Goal: Complete application form: Complete application form

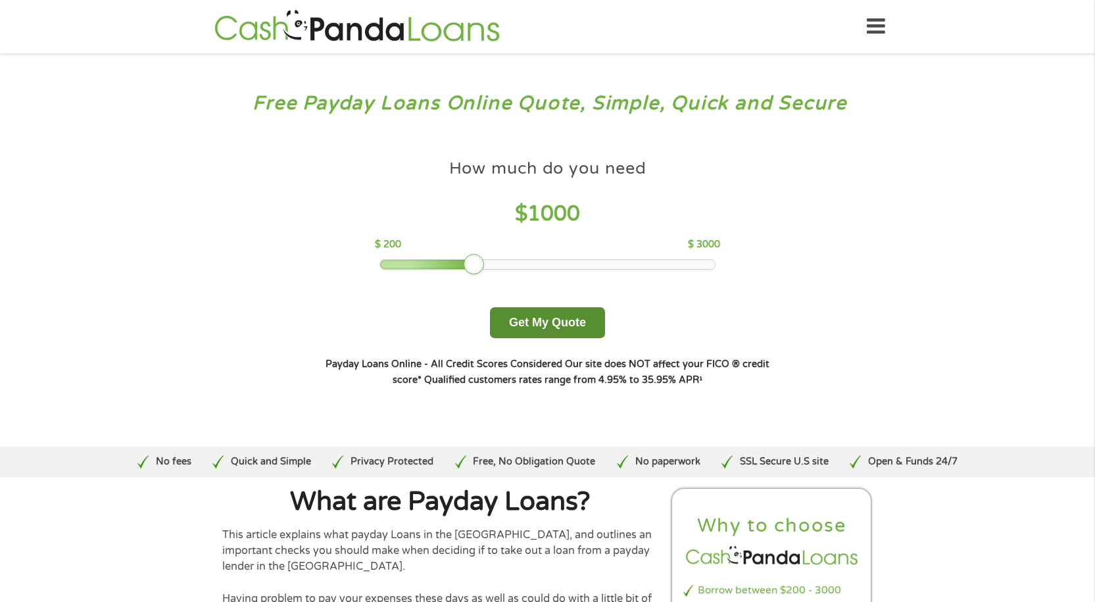
click at [534, 327] on button "Get My Quote" at bounding box center [547, 322] width 115 height 31
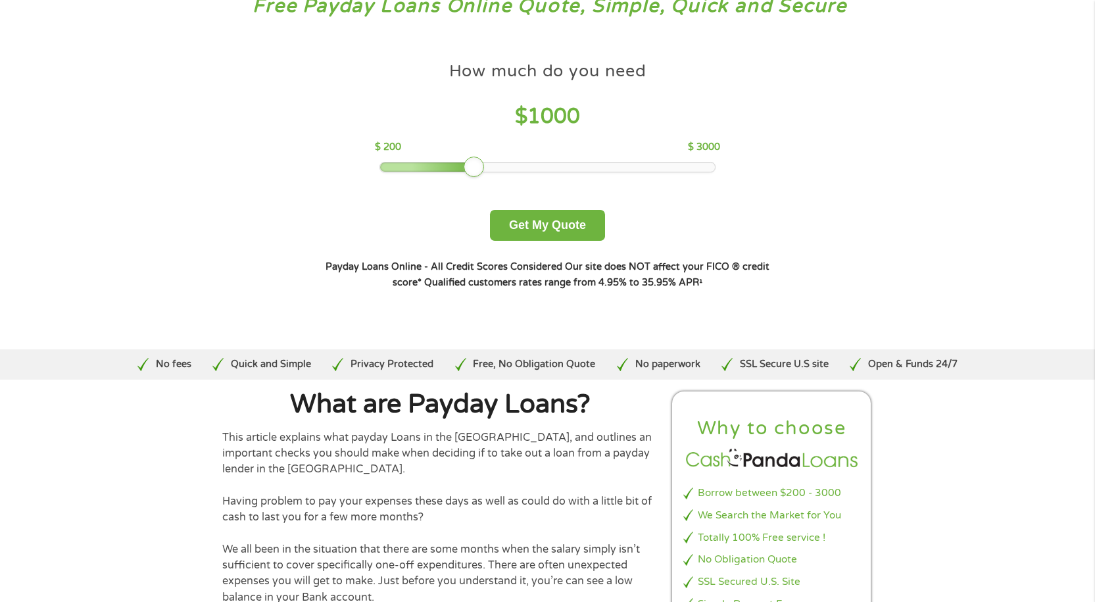
scroll to position [132, 0]
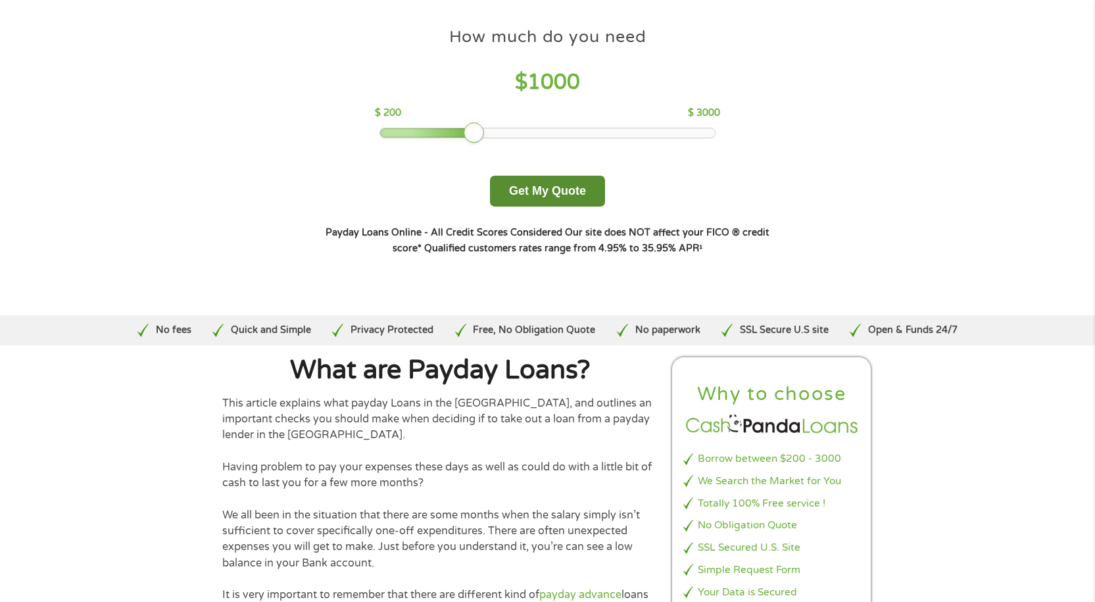
click at [547, 201] on button "Get My Quote" at bounding box center [547, 191] width 115 height 31
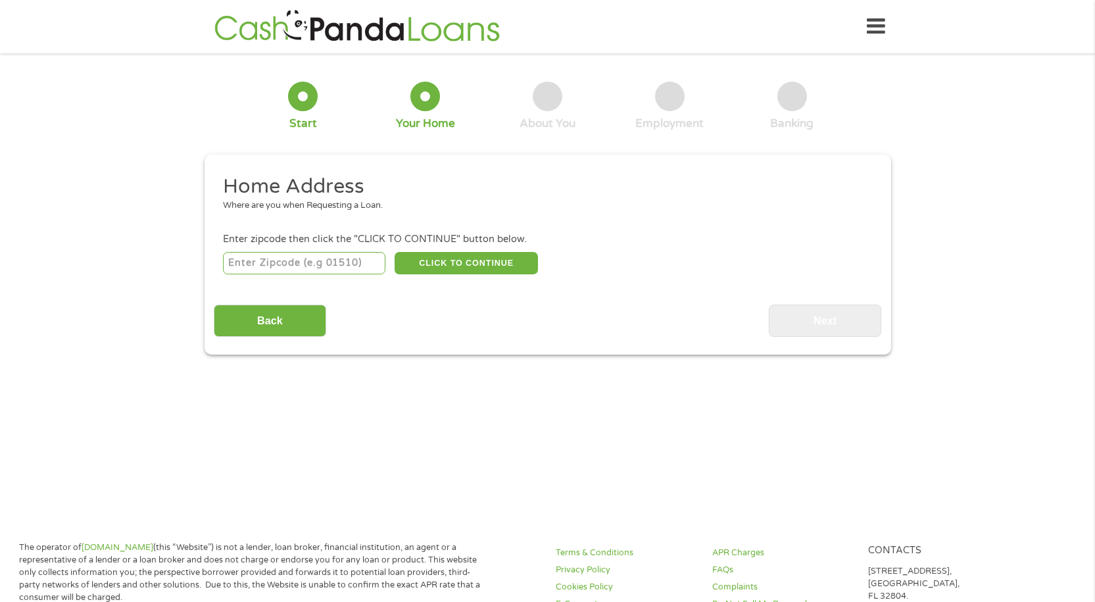
click at [319, 259] on input "number" at bounding box center [304, 263] width 162 height 22
type input "20112"
click at [454, 261] on button "CLICK TO CONTINUE" at bounding box center [466, 263] width 143 height 22
type input "20112"
type input "Manassas"
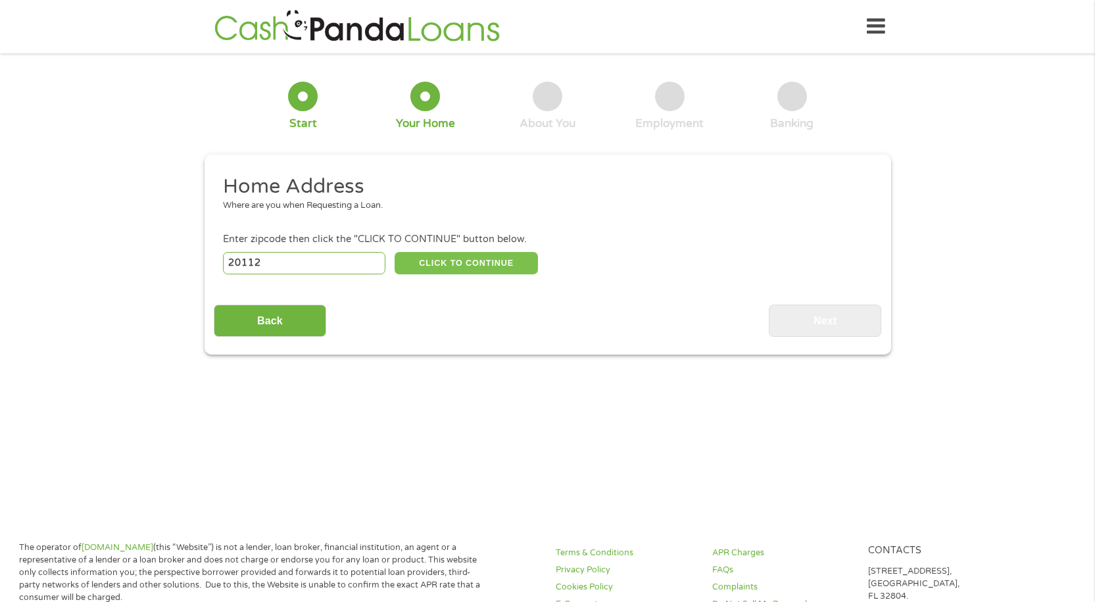
select select "Virginia"
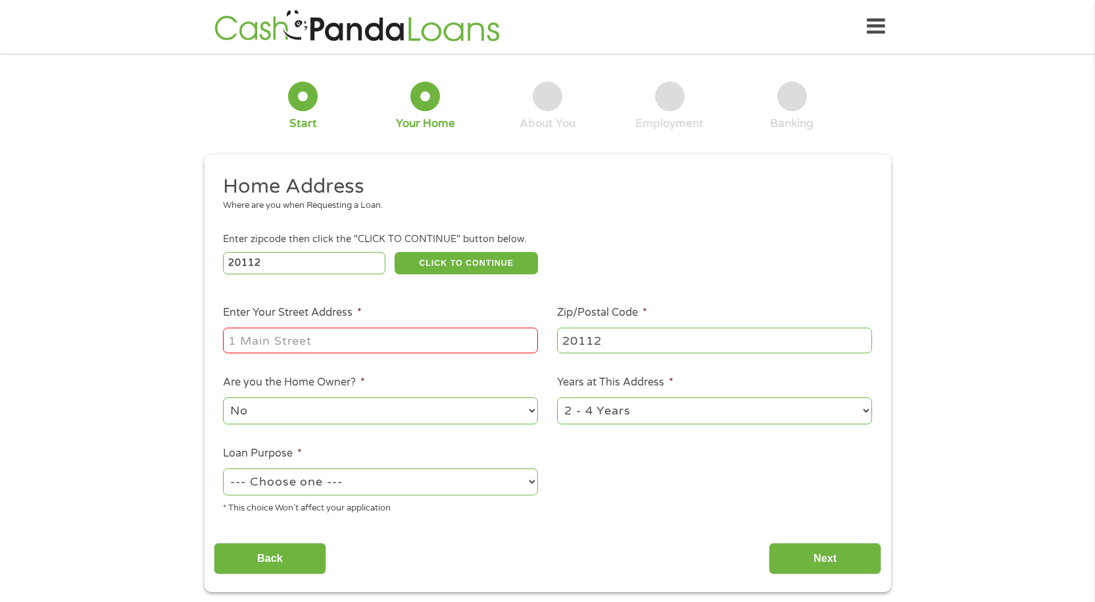
click at [364, 334] on input "Enter Your Street Address *" at bounding box center [380, 339] width 315 height 25
type input "13861 Calico Ln"
click at [646, 412] on select "1 Year or less 1 - 2 Years 2 - 4 Years Over 4 Years" at bounding box center [714, 410] width 315 height 27
select select "60months"
click at [557, 397] on select "1 Year or less 1 - 2 Years 2 - 4 Years Over 4 Years" at bounding box center [714, 410] width 315 height 27
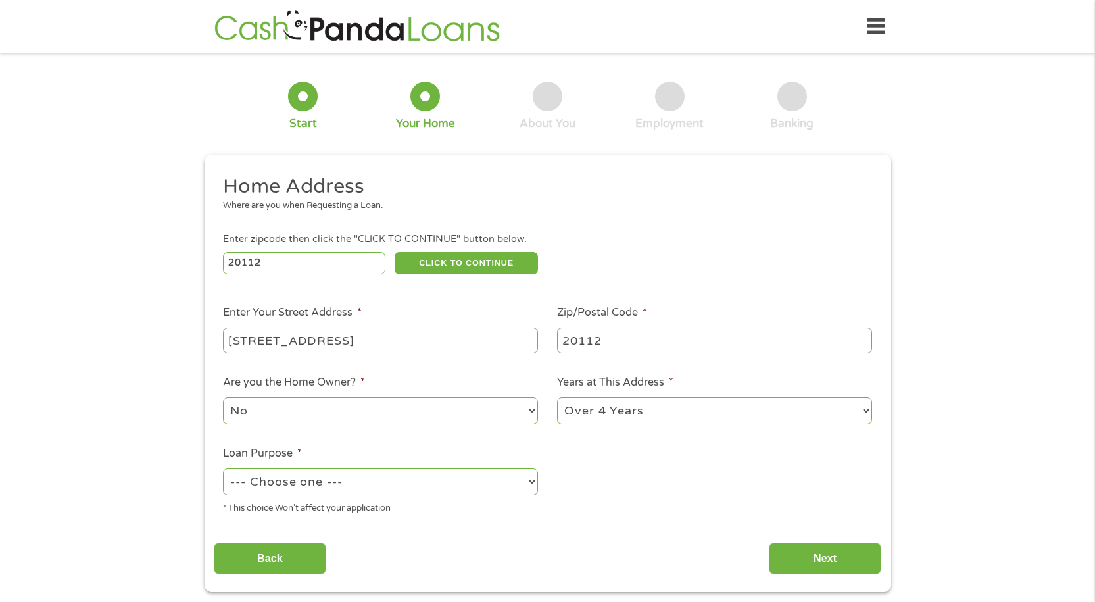
click at [363, 485] on select "--- Choose one --- Pay Bills Debt Consolidation Home Improvement Major Purchase…" at bounding box center [380, 481] width 315 height 27
select select "medicalexpenses"
click at [223, 468] on select "--- Choose one --- Pay Bills Debt Consolidation Home Improvement Major Purchase…" at bounding box center [380, 481] width 315 height 27
click at [834, 556] on input "Next" at bounding box center [825, 559] width 112 height 32
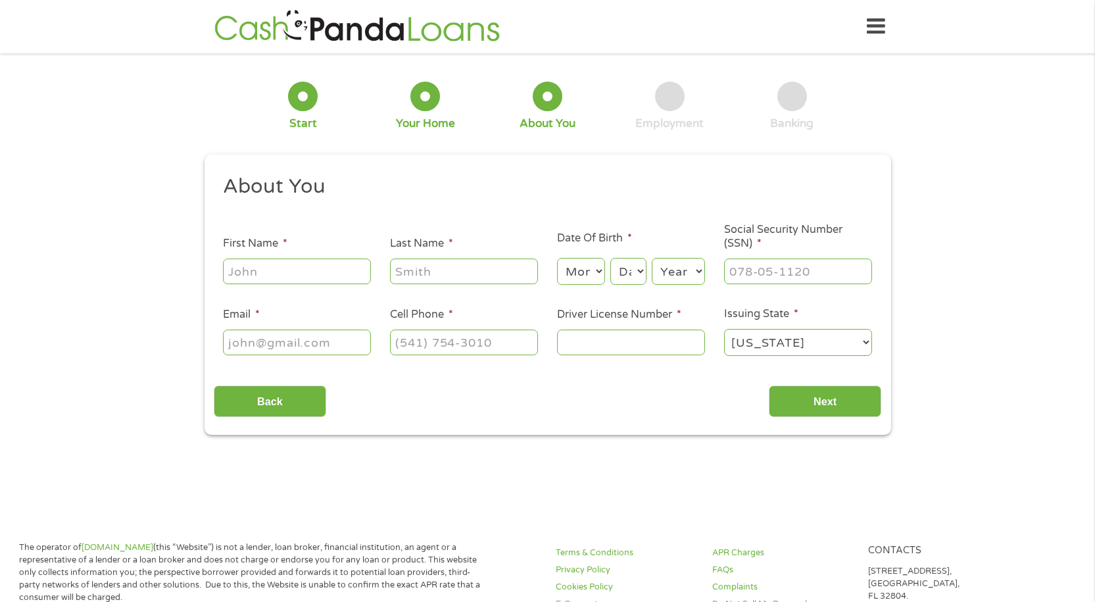
click at [312, 273] on input "First Name *" at bounding box center [297, 270] width 148 height 25
type input "Maryann"
type input "Stever"
click at [598, 272] on select "Month 1 2 3 4 5 6 7 8 9 10 11 12" at bounding box center [581, 271] width 48 height 27
select select "7"
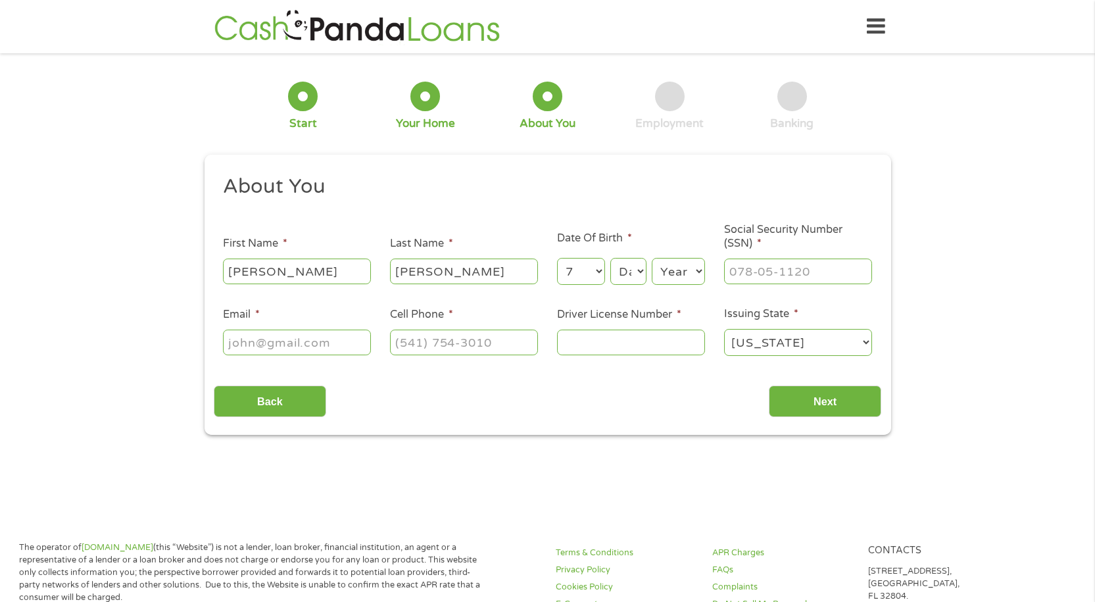
click at [557, 258] on select "Month 1 2 3 4 5 6 7 8 9 10 11 12" at bounding box center [581, 271] width 48 height 27
click at [640, 275] on select "Day 1 2 3 4 5 6 7 8 9 10 11 12 13 14 15 16 17 18 19 20 21 22 23 24 25 26 27 28 …" at bounding box center [628, 271] width 36 height 27
select select "6"
click at [610, 258] on select "Day 1 2 3 4 5 6 7 8 9 10 11 12 13 14 15 16 17 18 19 20 21 22 23 24 25 26 27 28 …" at bounding box center [628, 271] width 36 height 27
click at [753, 274] on input "___-__-____" at bounding box center [798, 270] width 148 height 25
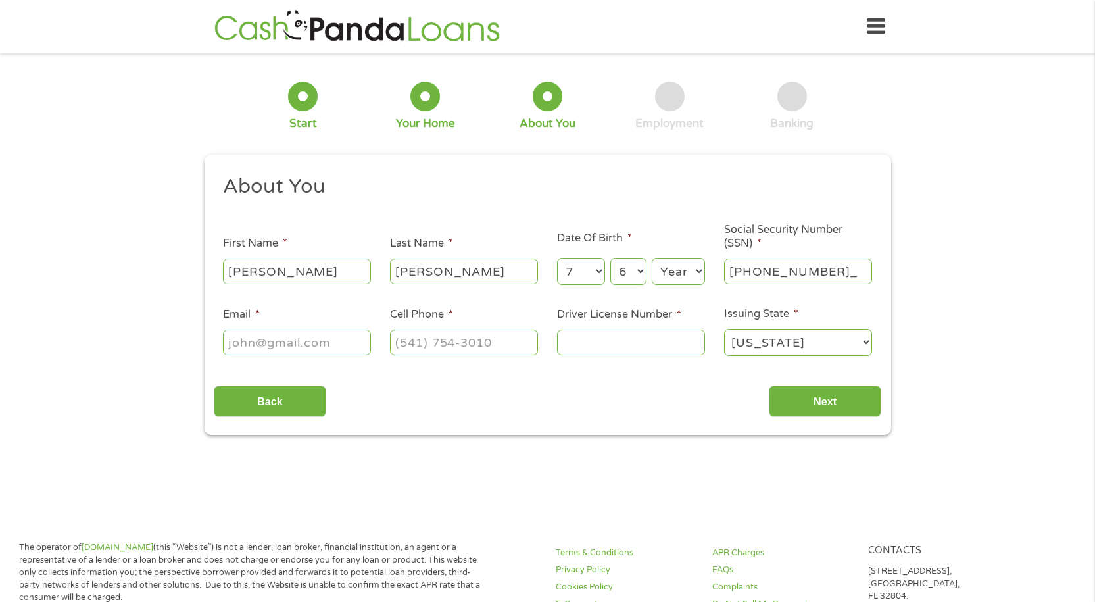
type input "223-47-8748"
click at [322, 333] on input "Email *" at bounding box center [297, 341] width 148 height 25
type input "maryannstever0@gmail.com"
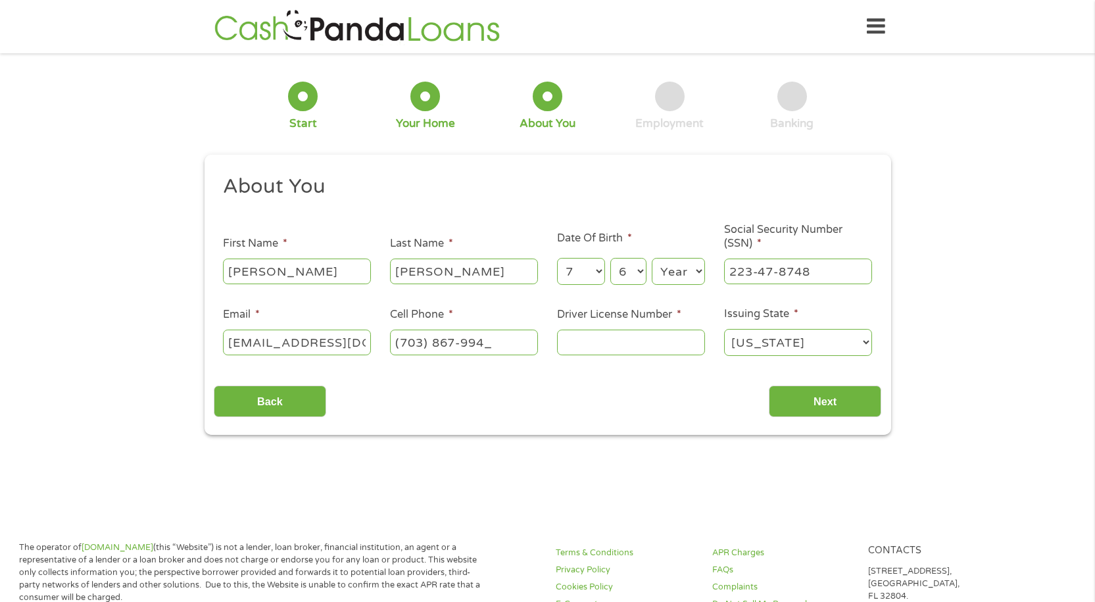
type input "(703) 867-9946"
type input "B61374490"
click at [833, 397] on input "Next" at bounding box center [825, 401] width 112 height 32
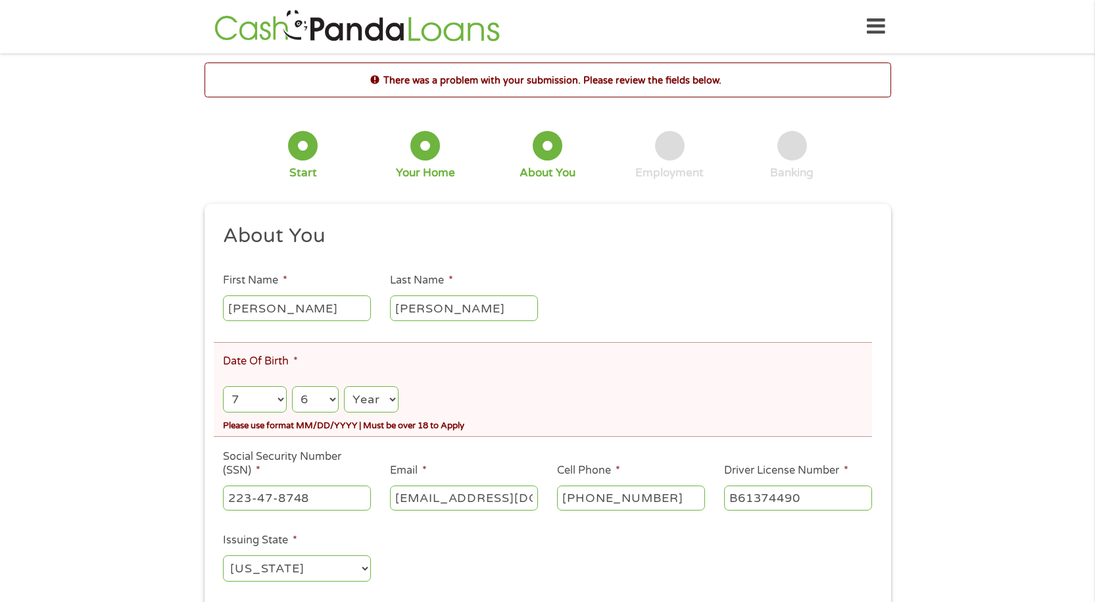
scroll to position [5, 5]
click at [280, 393] on select "Month 1 2 3 4 5 6 7 8 9 10 11 12" at bounding box center [254, 399] width 63 height 27
click at [280, 394] on select "Month 1 2 3 4 5 6 7 8 9 10 11 12" at bounding box center [254, 399] width 63 height 27
click at [389, 397] on select "Year 2007 2006 2005 2004 2003 2002 2001 2000 1999 1998 1997 1996 1995 1994 1993…" at bounding box center [371, 399] width 54 height 27
select select "1980"
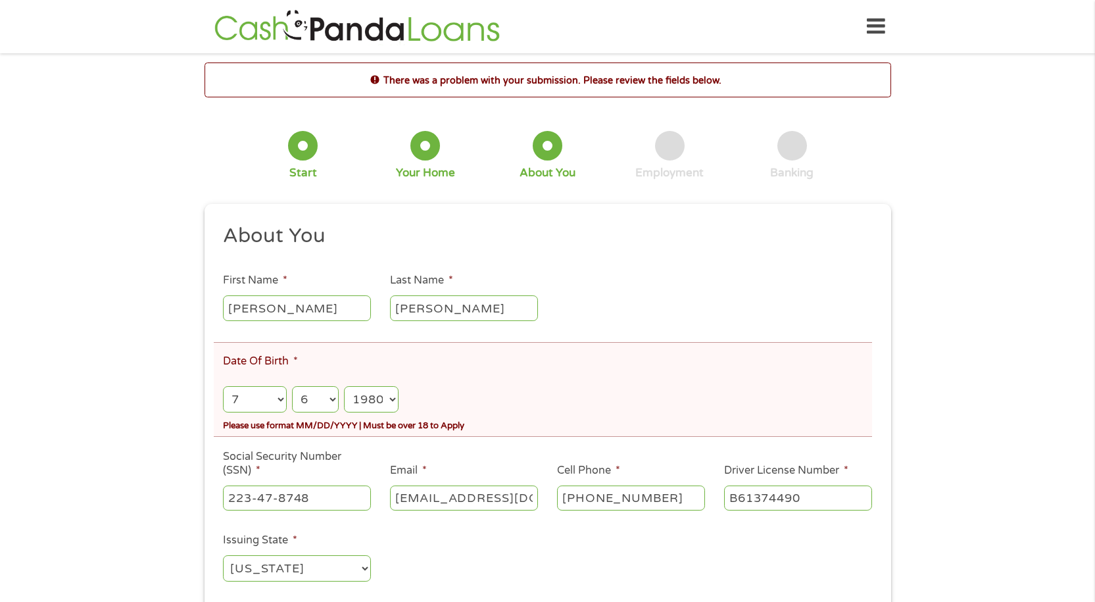
click at [344, 386] on select "Year 2007 2006 2005 2004 2003 2002 2001 2000 1999 1998 1997 1996 1995 1994 1993…" at bounding box center [371, 399] width 54 height 27
click at [166, 439] on div "There was a problem with your submission. Please review the fields below. 1 Sta…" at bounding box center [547, 361] width 1095 height 598
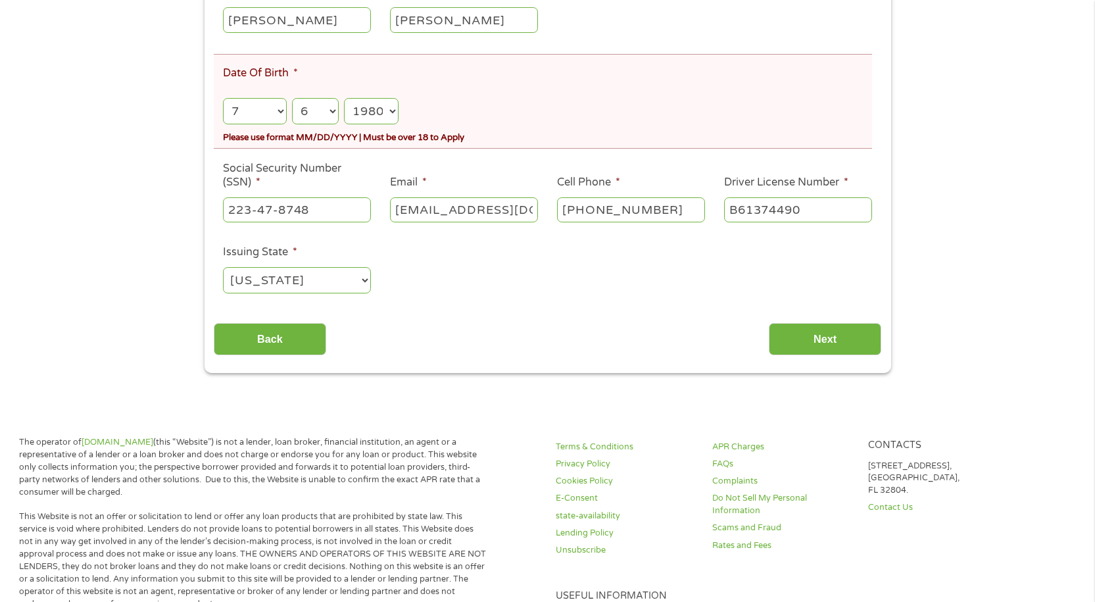
scroll to position [329, 0]
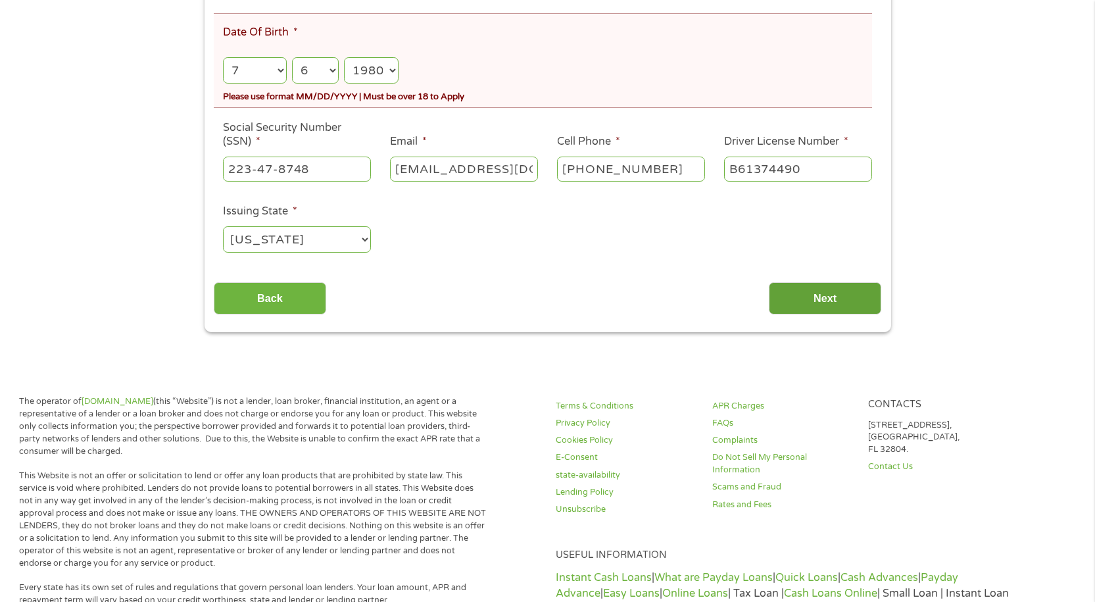
click at [821, 308] on input "Next" at bounding box center [825, 298] width 112 height 32
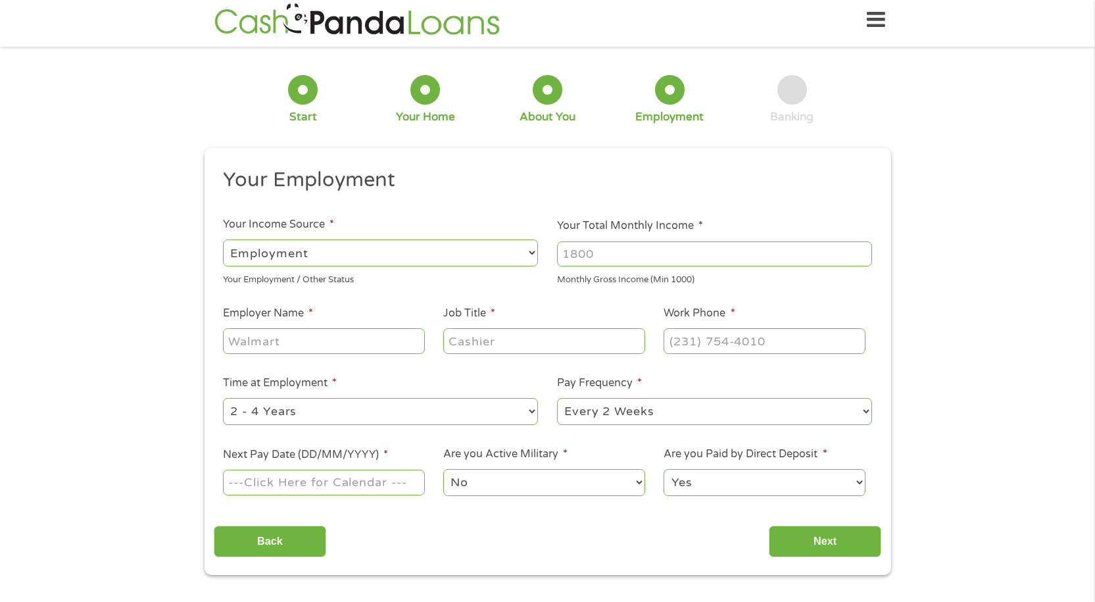
scroll to position [0, 0]
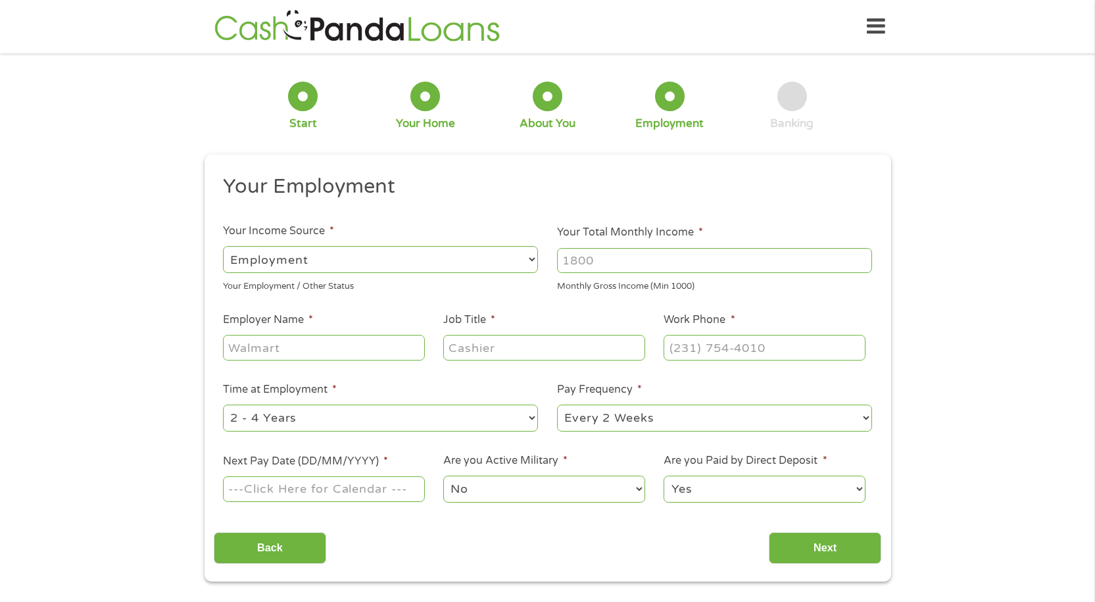
click at [354, 260] on select "--- Choose one --- Employment Self Employed Benefits" at bounding box center [380, 259] width 315 height 27
click at [223, 246] on select "--- Choose one --- Employment Self Employed Benefits" at bounding box center [380, 259] width 315 height 27
click at [659, 266] on input "Your Total Monthly Income *" at bounding box center [714, 260] width 315 height 25
click at [862, 266] on input "20000" at bounding box center [714, 260] width 315 height 25
click at [861, 263] on input "19999" at bounding box center [714, 260] width 315 height 25
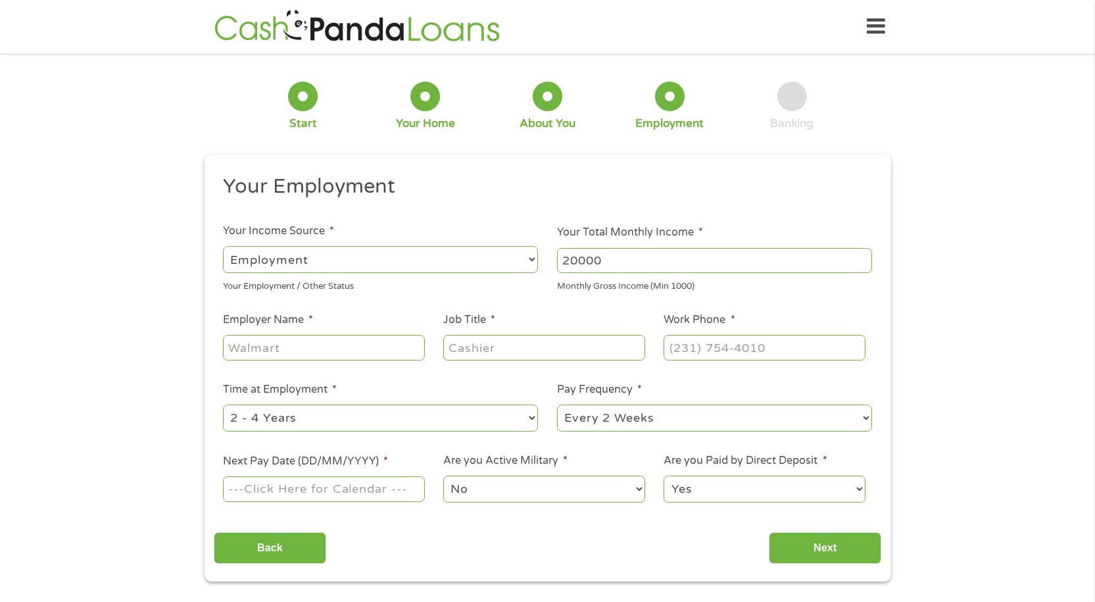
click at [863, 256] on input "20000" at bounding box center [714, 260] width 315 height 25
click at [861, 255] on input "20000" at bounding box center [714, 260] width 315 height 25
click at [859, 255] on input "20000" at bounding box center [714, 260] width 315 height 25
click at [859, 264] on input "19999" at bounding box center [714, 260] width 315 height 25
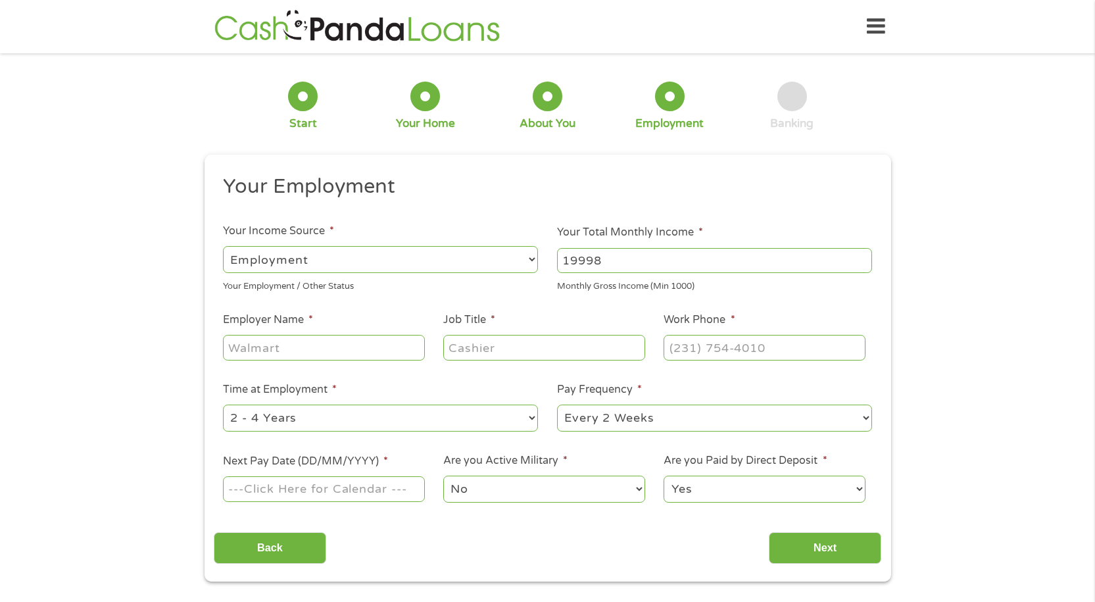
click at [861, 264] on input "19998" at bounding box center [714, 260] width 315 height 25
click at [861, 264] on input "19997" at bounding box center [714, 260] width 315 height 25
click at [861, 264] on input "19996" at bounding box center [714, 260] width 315 height 25
click at [861, 264] on input "19995" at bounding box center [714, 260] width 315 height 25
type input "19933"
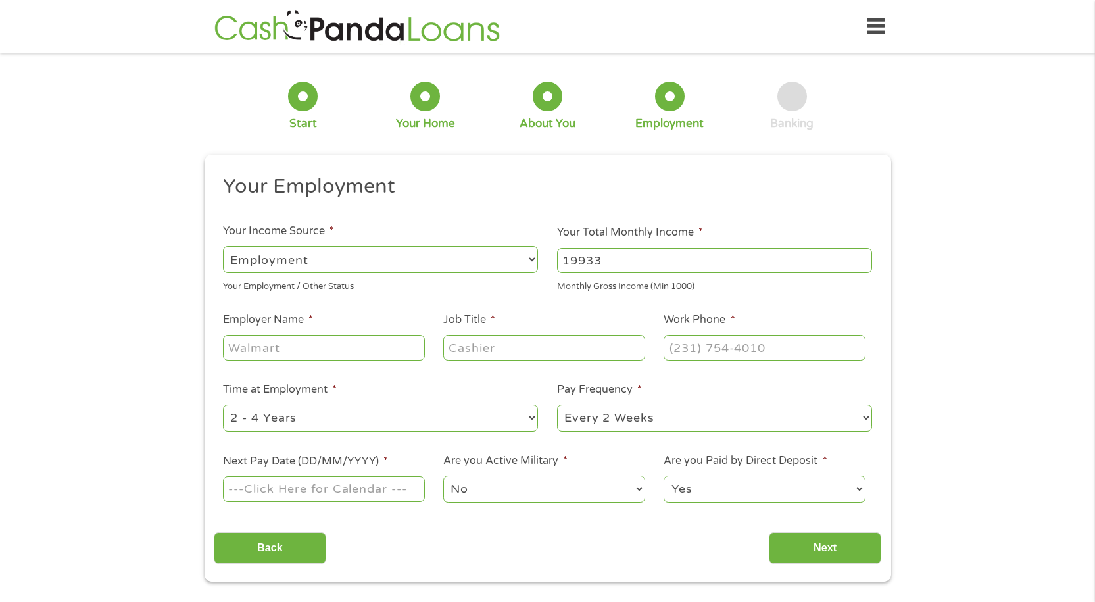
click at [862, 262] on input "19933" at bounding box center [714, 260] width 315 height 25
drag, startPoint x: 654, startPoint y: 262, endPoint x: 523, endPoint y: 259, distance: 131.5
click at [523, 259] on ul "Your Employment Your Income Source * --- Choose one --- Employment Self Employe…" at bounding box center [547, 344] width 667 height 341
type input "86500"
click at [305, 349] on input "Employer Name *" at bounding box center [323, 347] width 201 height 25
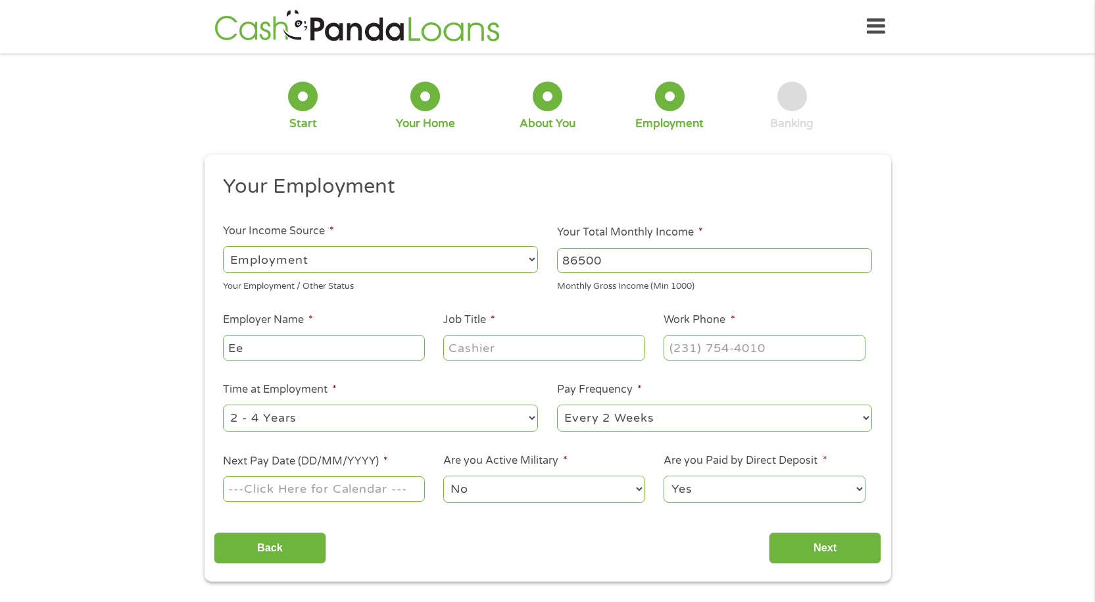
type input "E"
type input "U.S Department of State"
drag, startPoint x: 504, startPoint y: 343, endPoint x: 502, endPoint y: 360, distance: 16.6
click at [503, 344] on input "Job Title *" at bounding box center [543, 347] width 201 height 25
type input "HR Specialist"
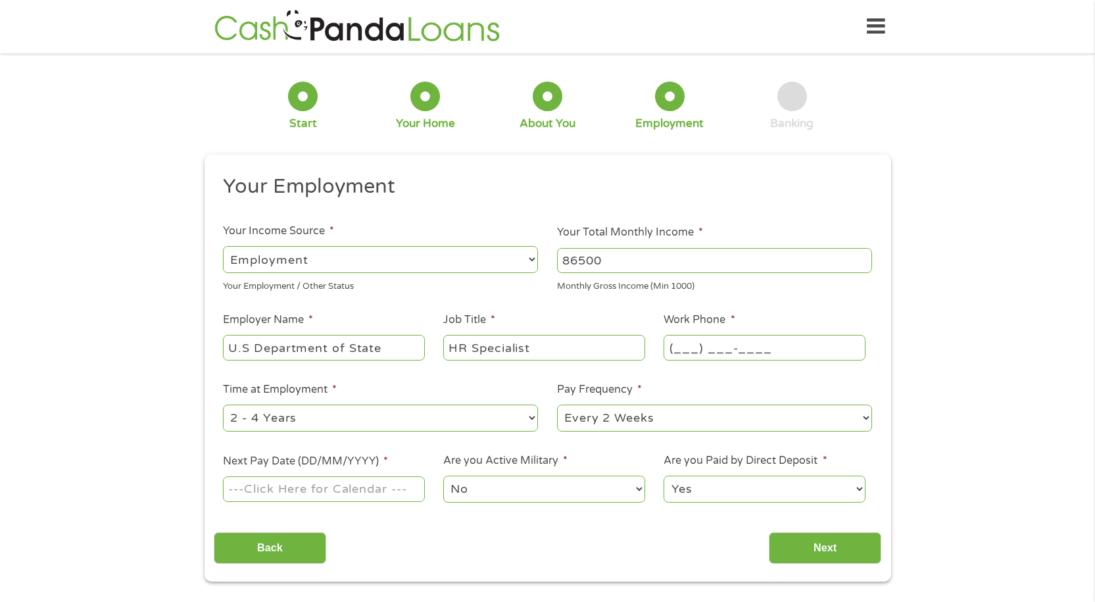
click at [690, 353] on input "(___) ___-____" at bounding box center [764, 347] width 201 height 25
type input "(703) 867-9946"
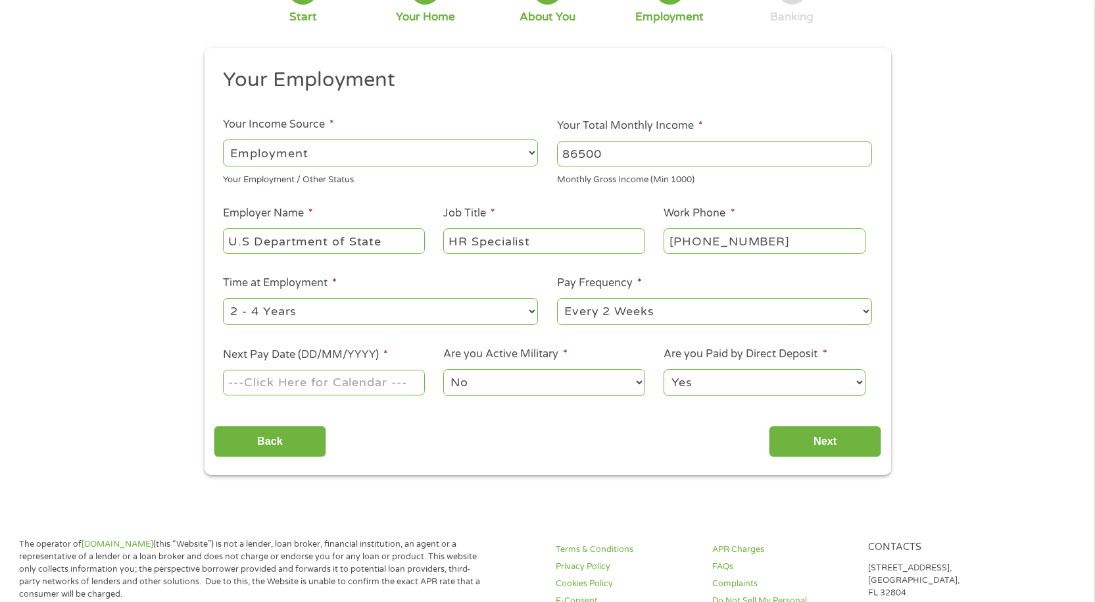
scroll to position [197, 0]
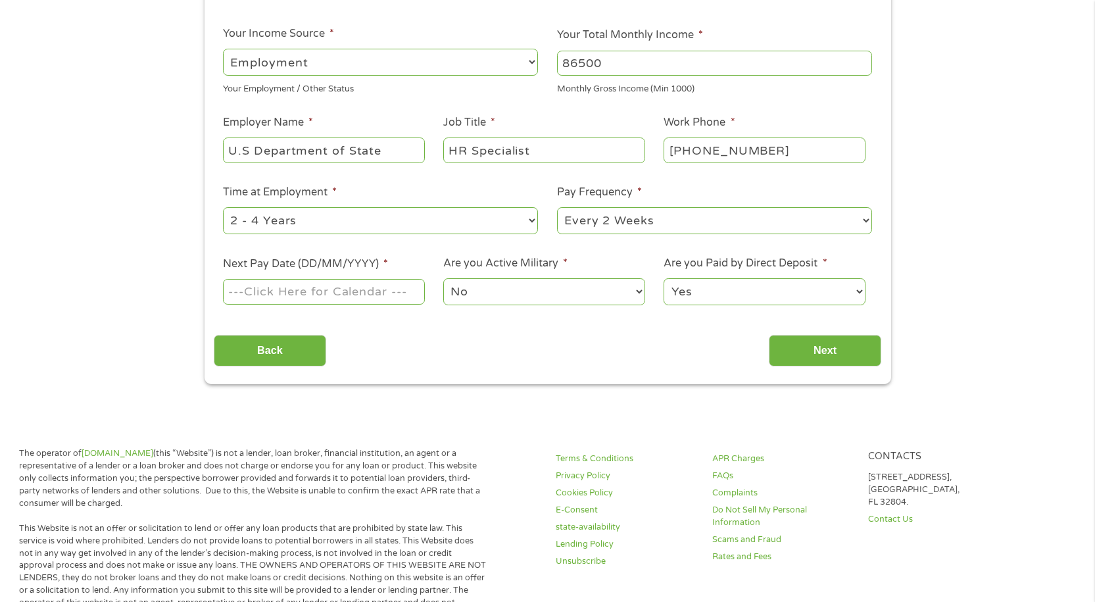
click at [489, 222] on select "--- Choose one --- 1 Year or less 1 - 2 Years 2 - 4 Years Over 4 Years" at bounding box center [380, 220] width 315 height 27
select select "60months"
click at [223, 207] on select "--- Choose one --- 1 Year or less 1 - 2 Years 2 - 4 Years Over 4 Years" at bounding box center [380, 220] width 315 height 27
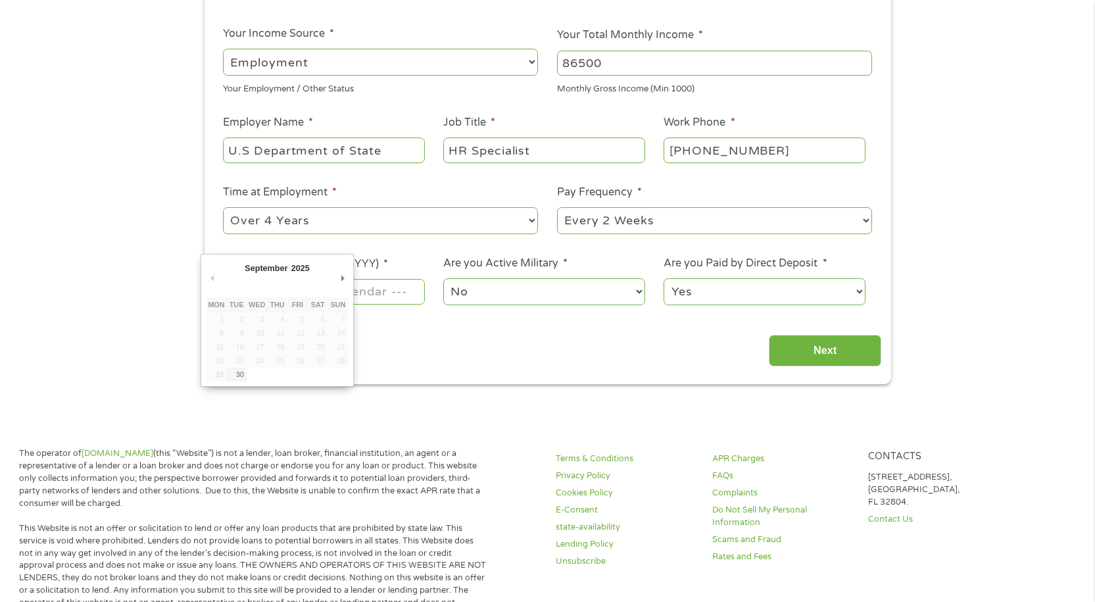
click at [292, 295] on body "Home Get Loan Offer How it works FAQs Blog Cash Loans Quick Loans Online Loans …" at bounding box center [547, 563] width 1095 height 1520
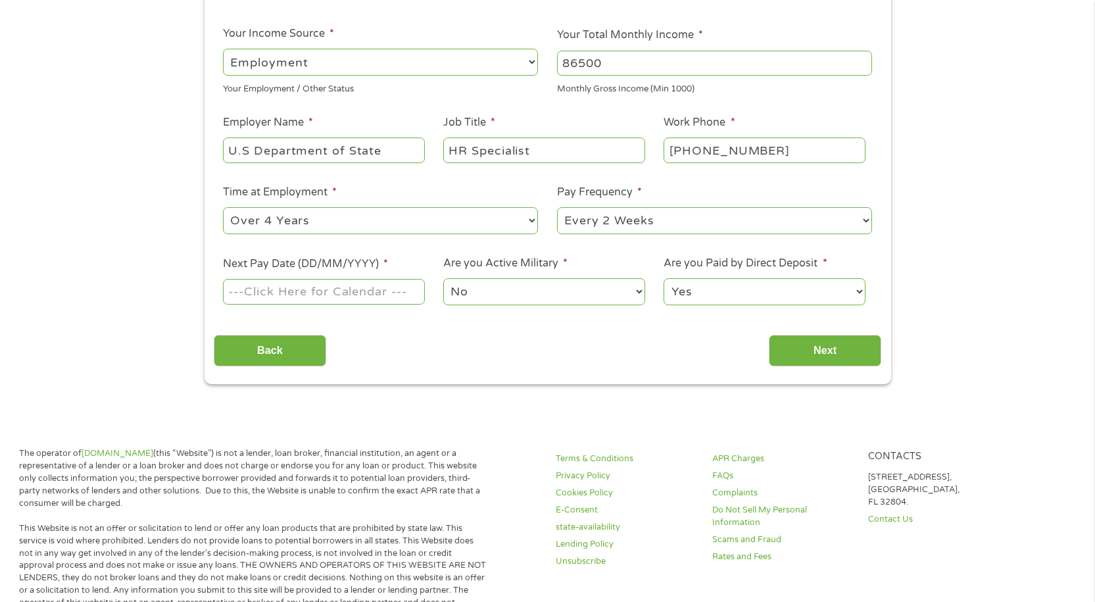
click at [292, 295] on input "Next Pay Date (DD/MM/YYYY) *" at bounding box center [323, 291] width 201 height 25
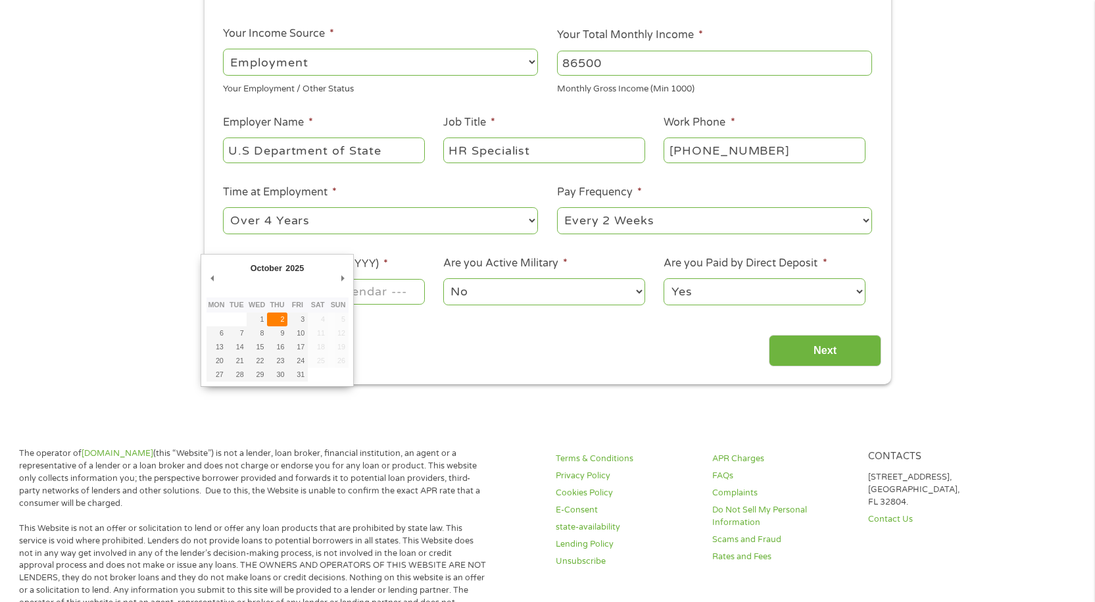
type input "02/10/2025"
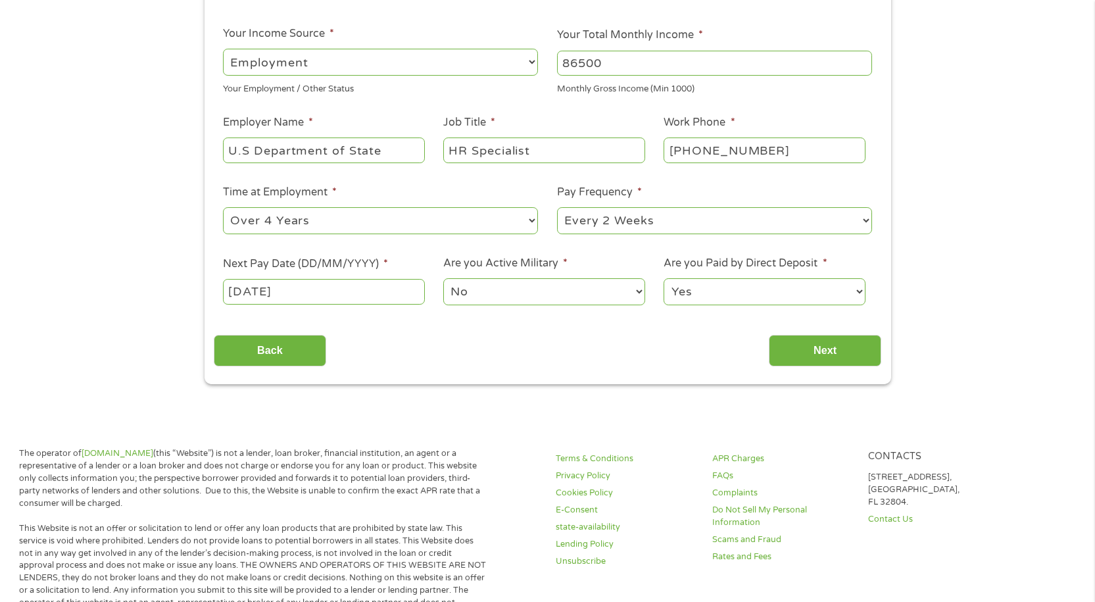
click at [495, 292] on select "No Yes" at bounding box center [543, 291] width 201 height 27
click at [813, 351] on input "Next" at bounding box center [825, 351] width 112 height 32
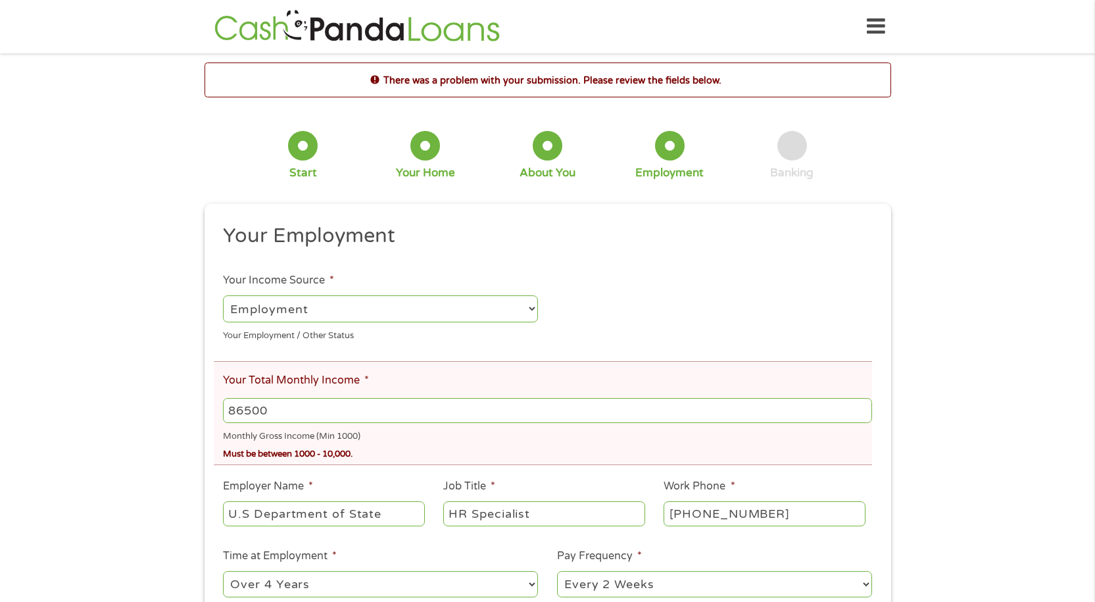
scroll to position [66, 0]
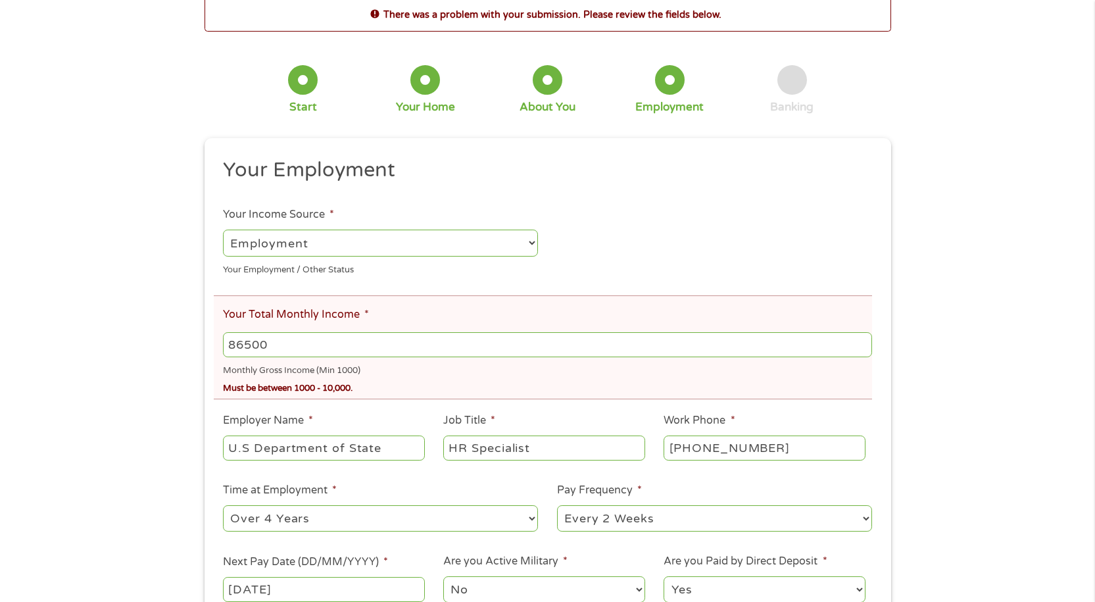
click at [243, 344] on input "86500" at bounding box center [547, 344] width 648 height 25
click at [289, 351] on input "86500" at bounding box center [547, 344] width 648 height 25
type input "8"
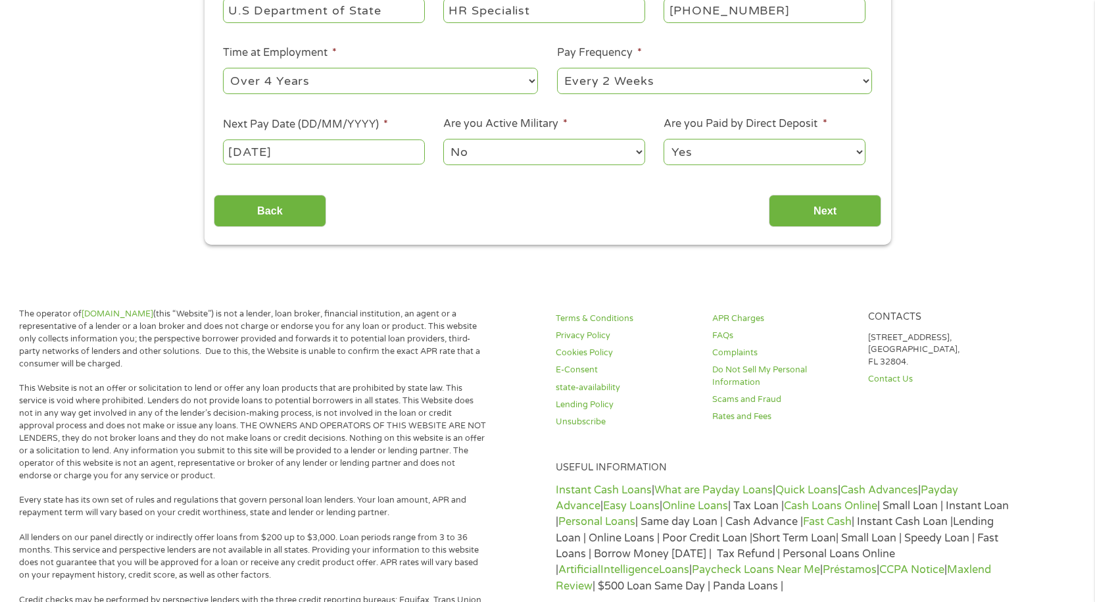
scroll to position [526, 0]
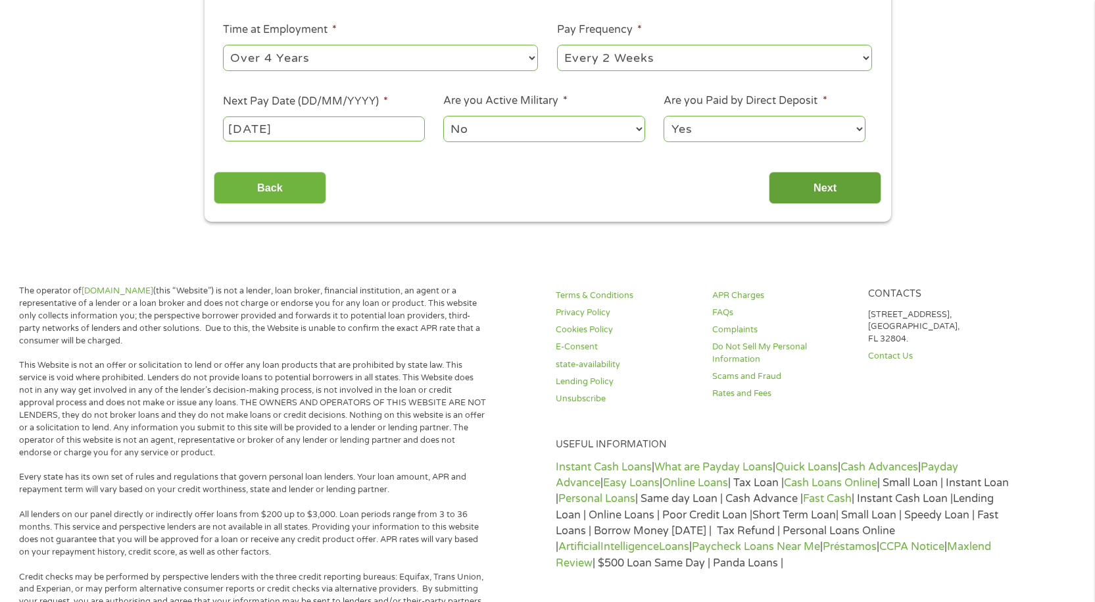
type input "4500"
click at [811, 195] on input "Next" at bounding box center [825, 188] width 112 height 32
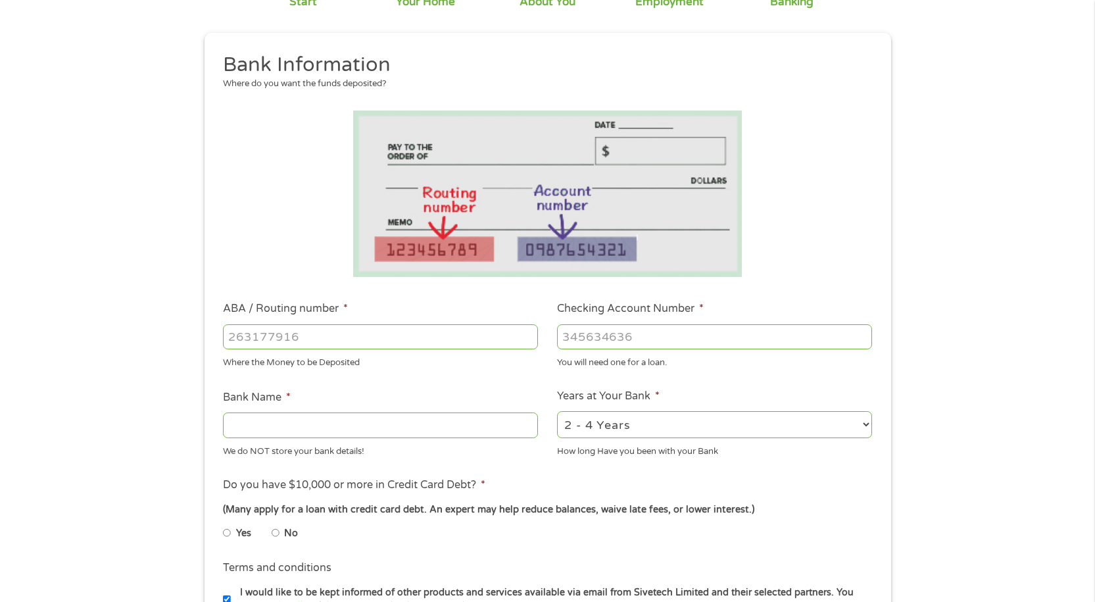
scroll to position [132, 0]
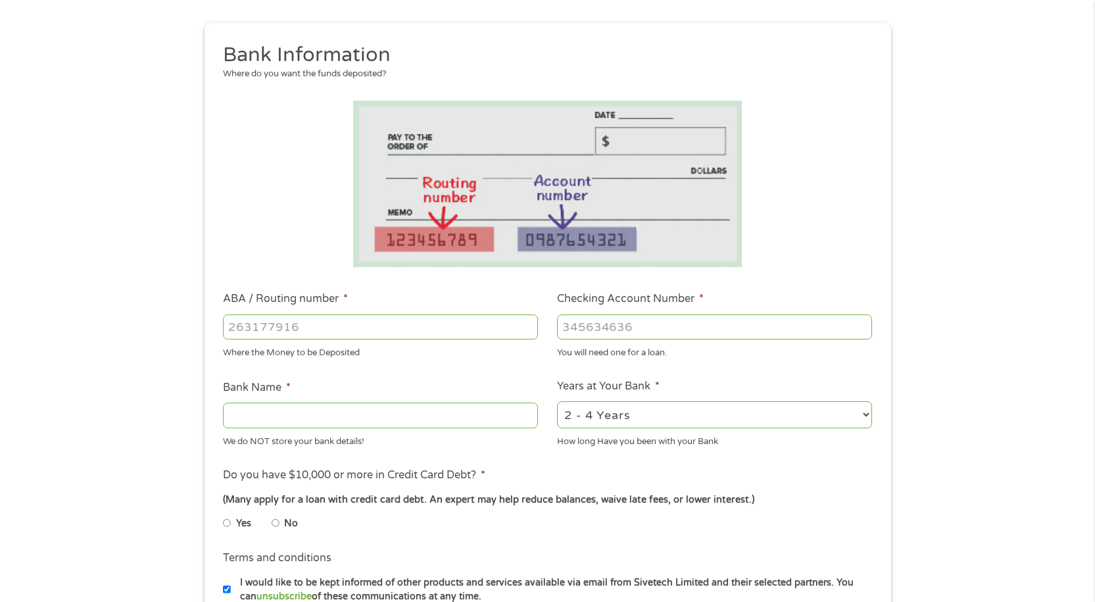
click at [320, 327] on input "ABA / Routing number *" at bounding box center [380, 326] width 315 height 25
click at [592, 324] on input "Checking Account Number *" at bounding box center [714, 326] width 315 height 25
click at [404, 422] on input "Bank Name *" at bounding box center [380, 414] width 315 height 25
type input "Wells Fargo"
click at [863, 413] on select "2 - 4 Years 6 - 12 Months 1 - 2 Years Over 4 Years" at bounding box center [714, 414] width 315 height 27
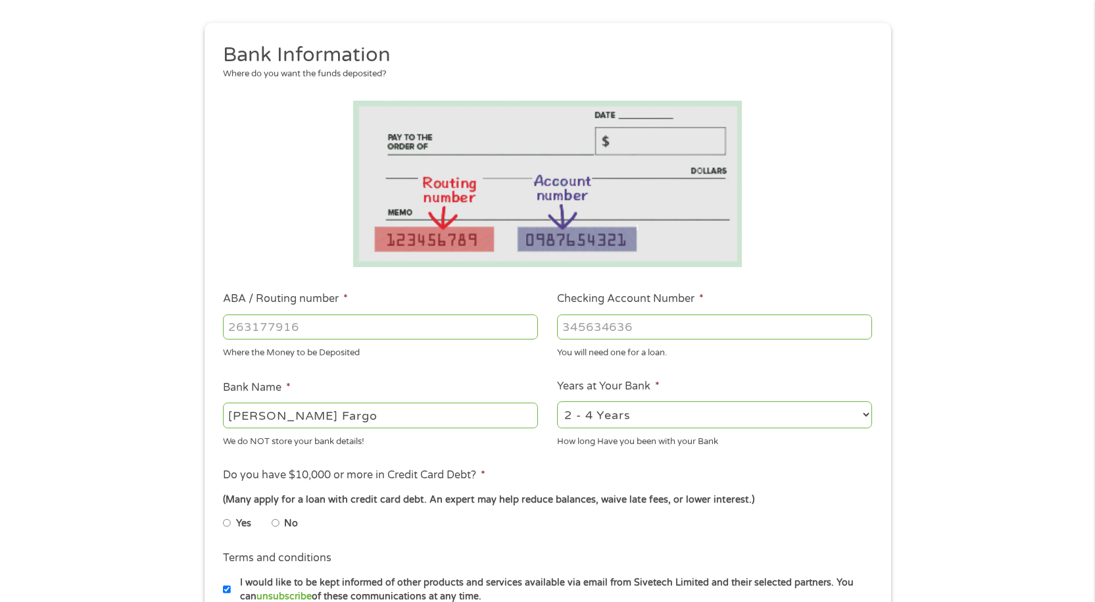
select select "60months"
click at [557, 401] on select "2 - 4 Years 6 - 12 Months 1 - 2 Years Over 4 Years" at bounding box center [714, 414] width 315 height 27
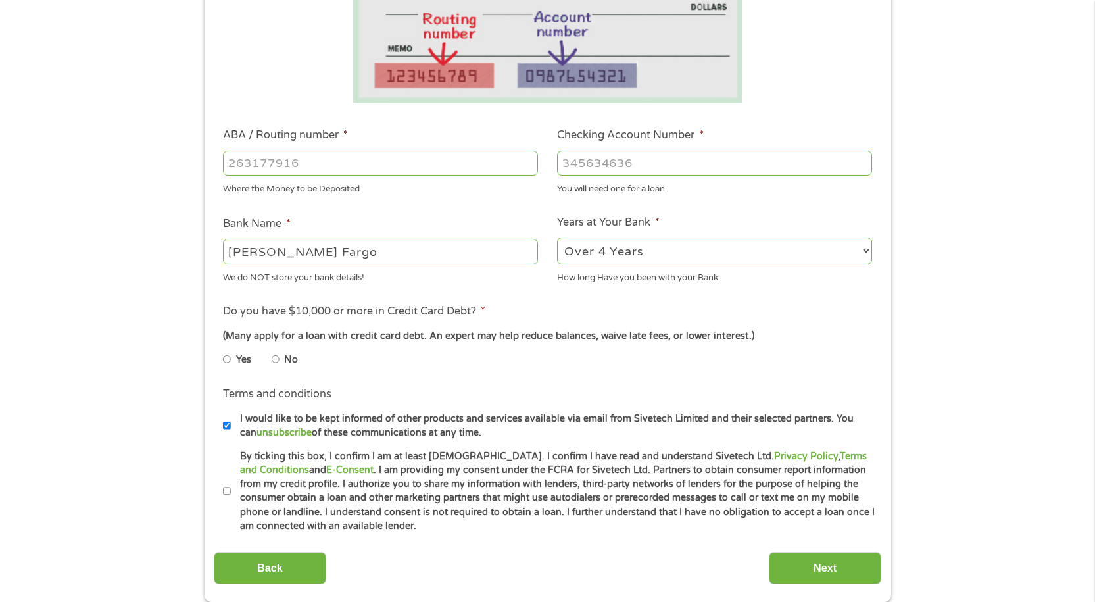
scroll to position [329, 0]
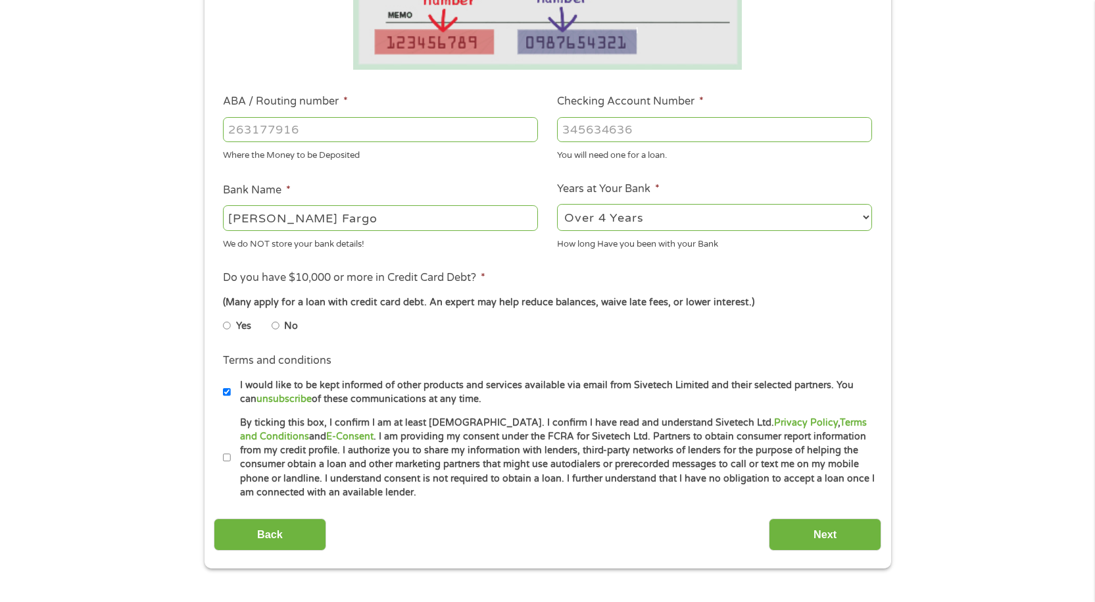
click at [275, 324] on input "No" at bounding box center [276, 325] width 8 height 21
radio input "true"
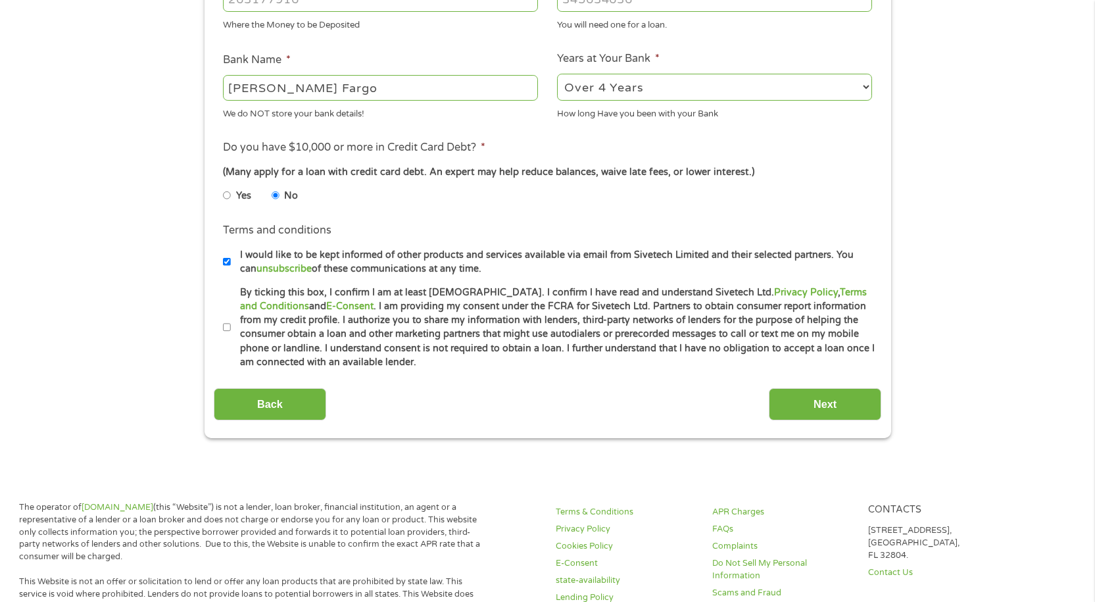
scroll to position [460, 0]
click at [224, 324] on input "By ticking this box, I confirm I am at least 18 years old. I confirm I have rea…" at bounding box center [227, 326] width 8 height 21
checkbox input "true"
click at [228, 260] on input "I would like to be kept informed of other products and services available via e…" at bounding box center [227, 260] width 8 height 21
checkbox input "false"
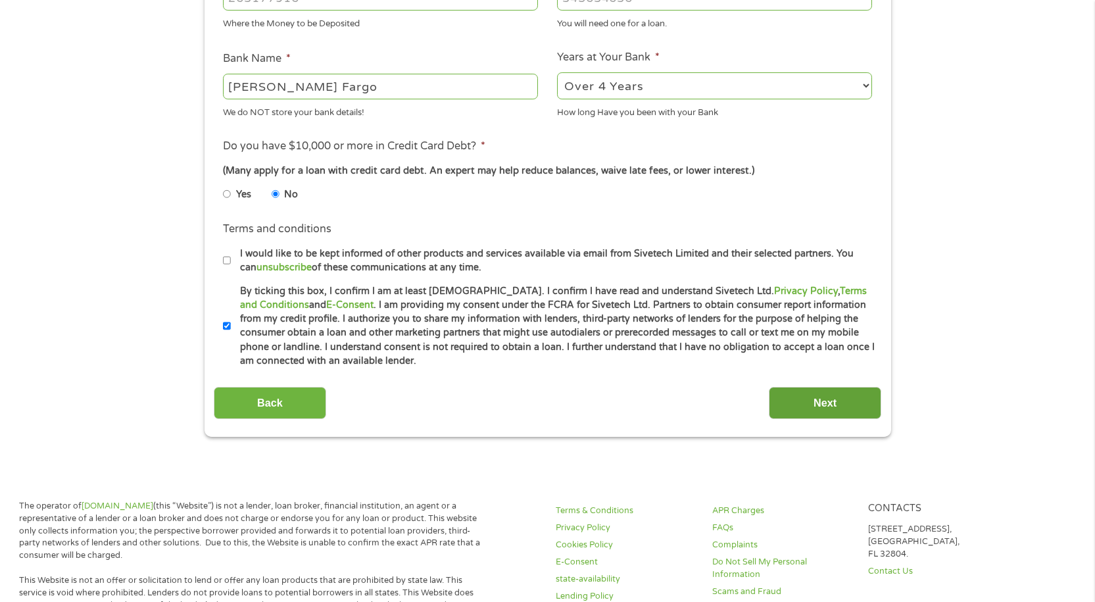
click at [823, 410] on input "Next" at bounding box center [825, 403] width 112 height 32
click at [815, 395] on input "Next" at bounding box center [825, 403] width 112 height 32
click at [804, 420] on div "This field is hidden when viewing the form gclid EAIaIQobChMI3f-dpKv-jwMVj1tHAR…" at bounding box center [548, 65] width 687 height 742
click at [808, 402] on input "Next" at bounding box center [825, 403] width 112 height 32
click at [825, 395] on input "Next" at bounding box center [825, 403] width 112 height 32
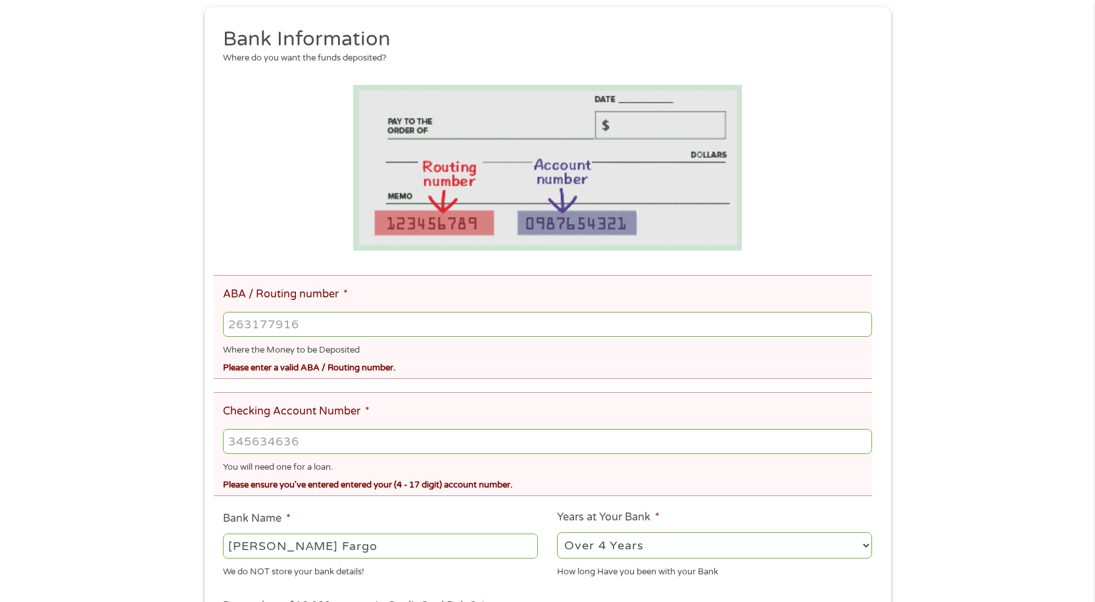
scroll to position [197, 0]
click at [307, 443] on input "Checking Account Number *" at bounding box center [547, 440] width 648 height 25
click at [385, 435] on input "Checking Account Number *" at bounding box center [547, 440] width 648 height 25
type input "6786591898"
click at [275, 330] on input "ABA / Routing number *" at bounding box center [547, 323] width 648 height 25
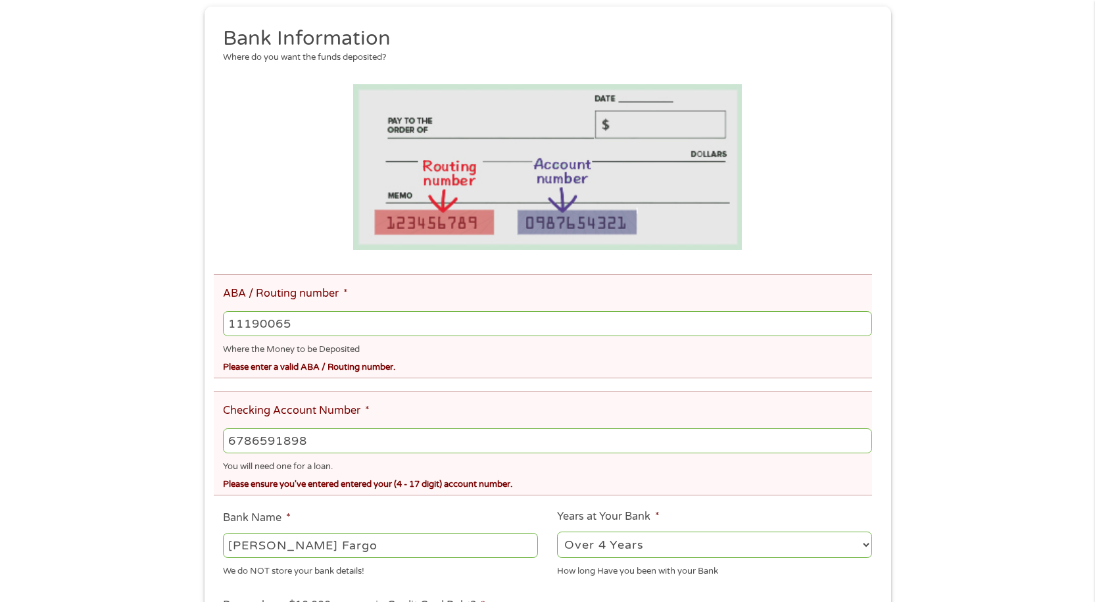
type input "111900659"
type input "WELLS FARGO BANK"
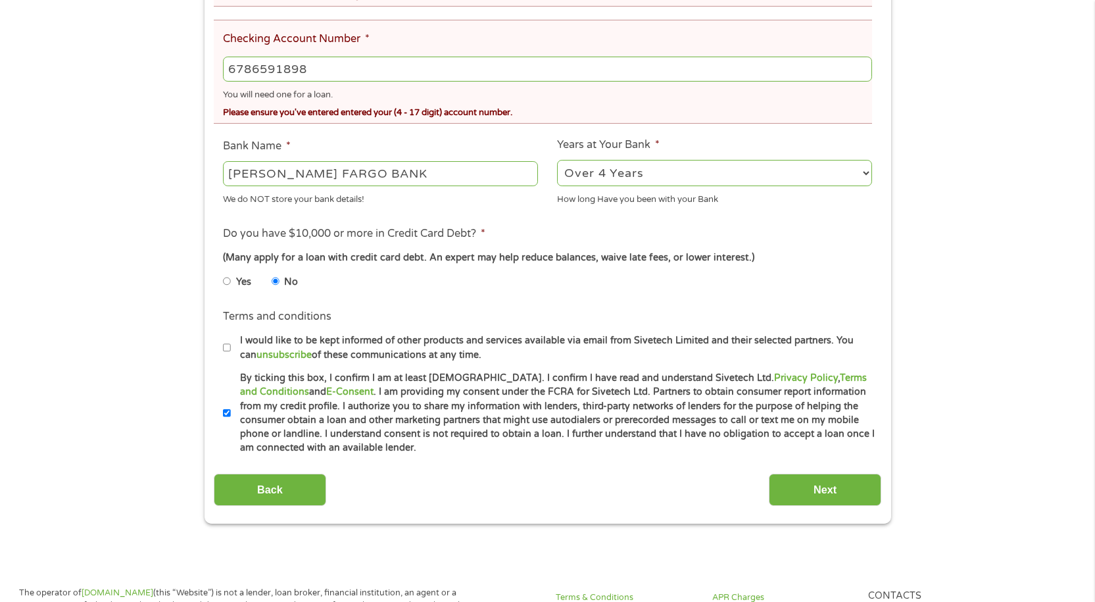
scroll to position [592, 0]
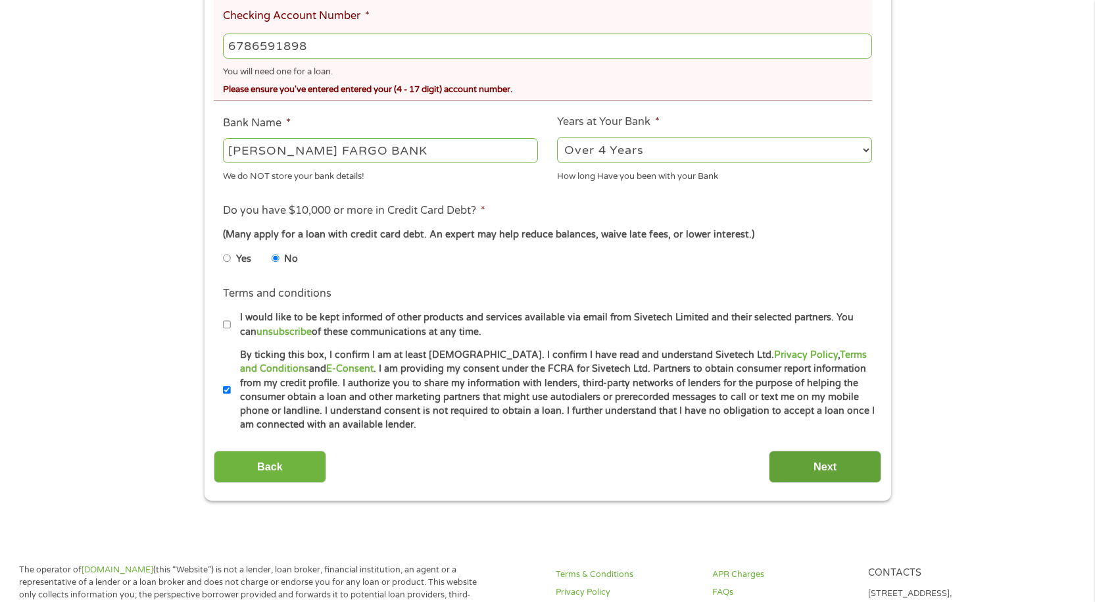
type input "111900659"
click at [801, 466] on input "Next" at bounding box center [825, 466] width 112 height 32
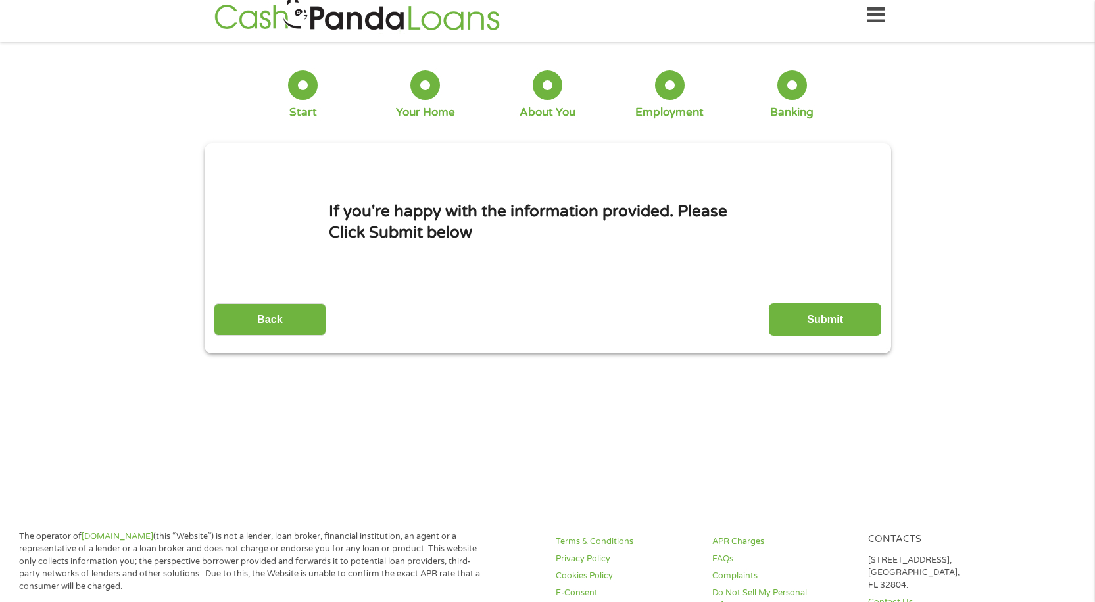
scroll to position [0, 0]
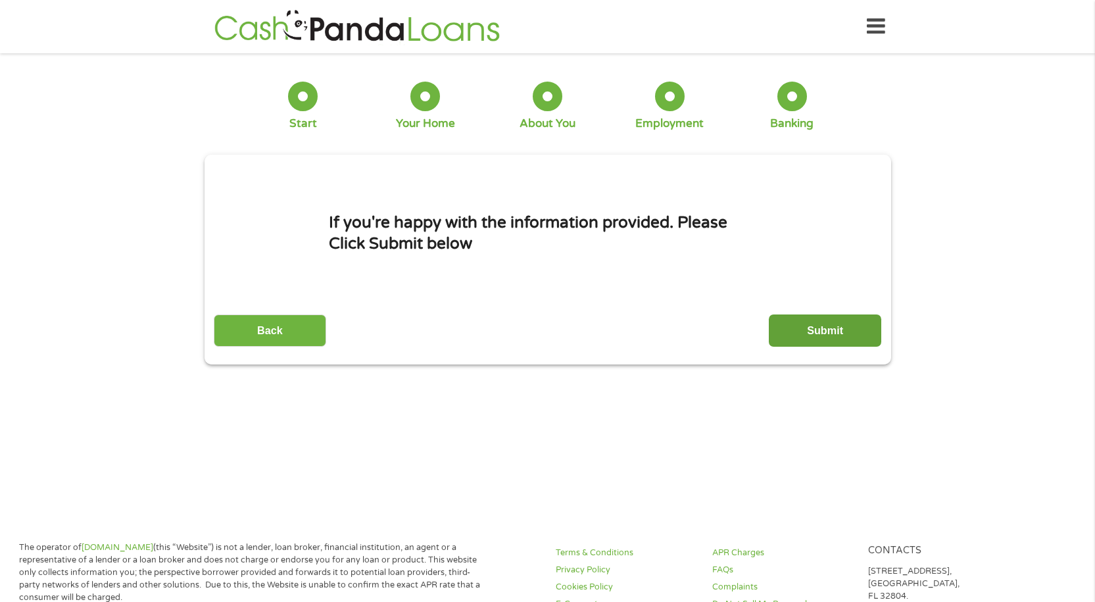
click at [825, 327] on input "Submit" at bounding box center [825, 330] width 112 height 32
